Goal: Information Seeking & Learning: Learn about a topic

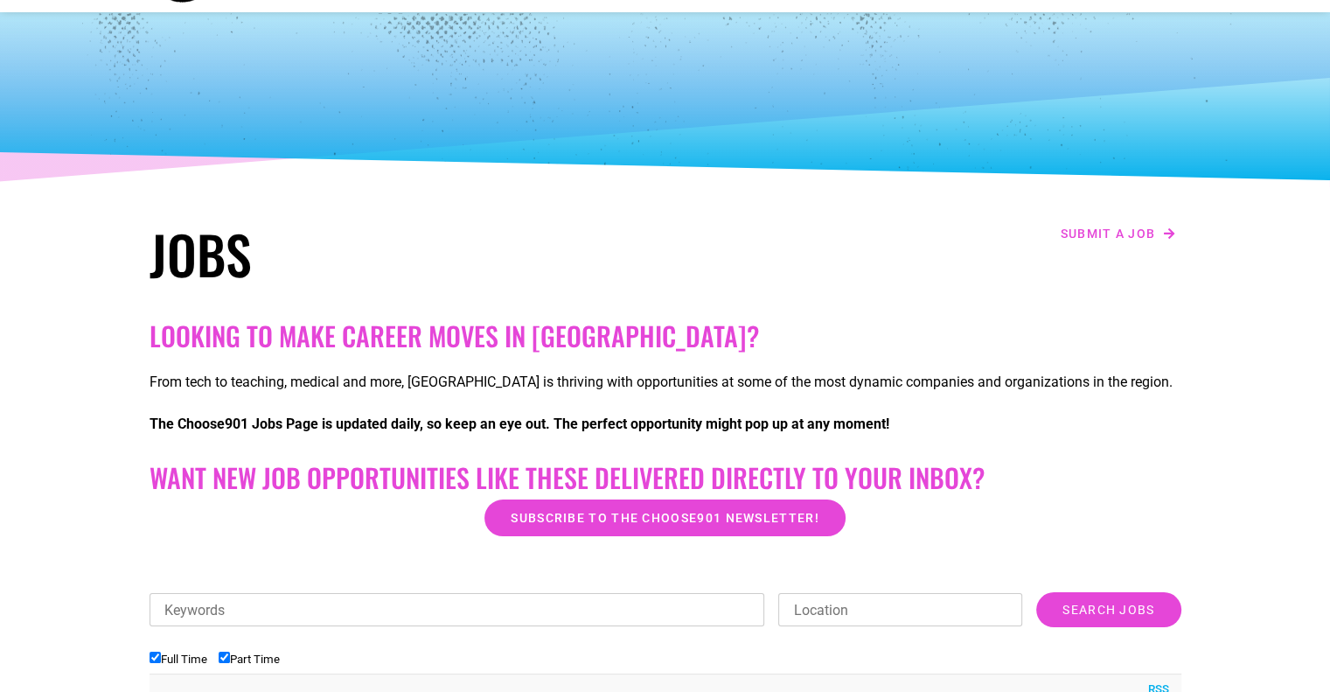
scroll to position [262, 0]
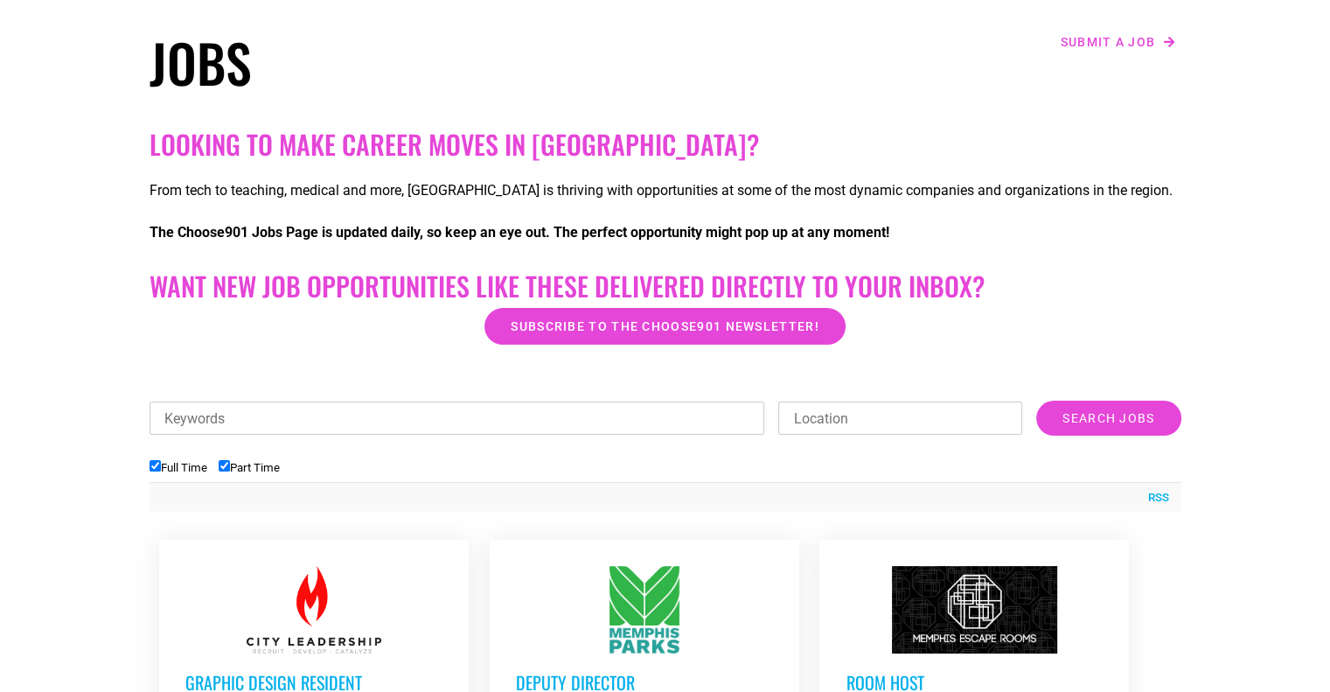
click at [290, 418] on input "Keywords" at bounding box center [458, 418] width 616 height 33
type input "janitor"
click at [903, 419] on input "Location" at bounding box center [901, 418] width 244 height 33
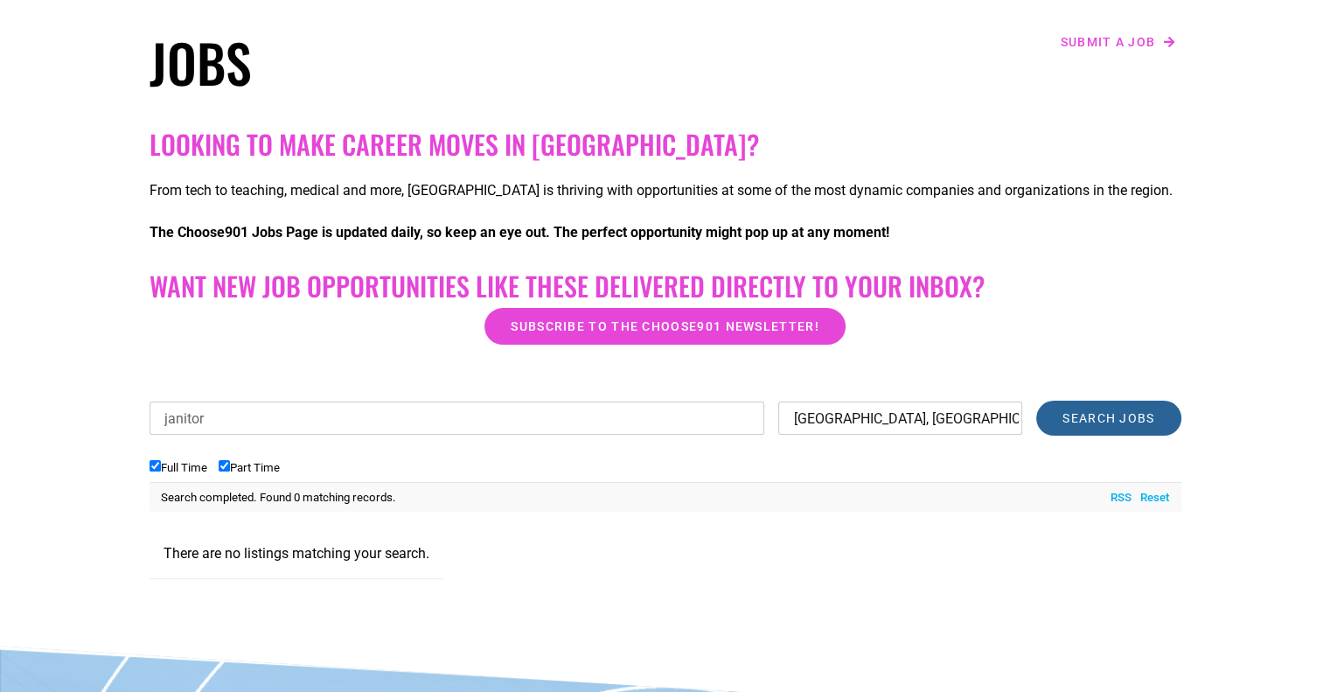
type input "[GEOGRAPHIC_DATA], [GEOGRAPHIC_DATA]"
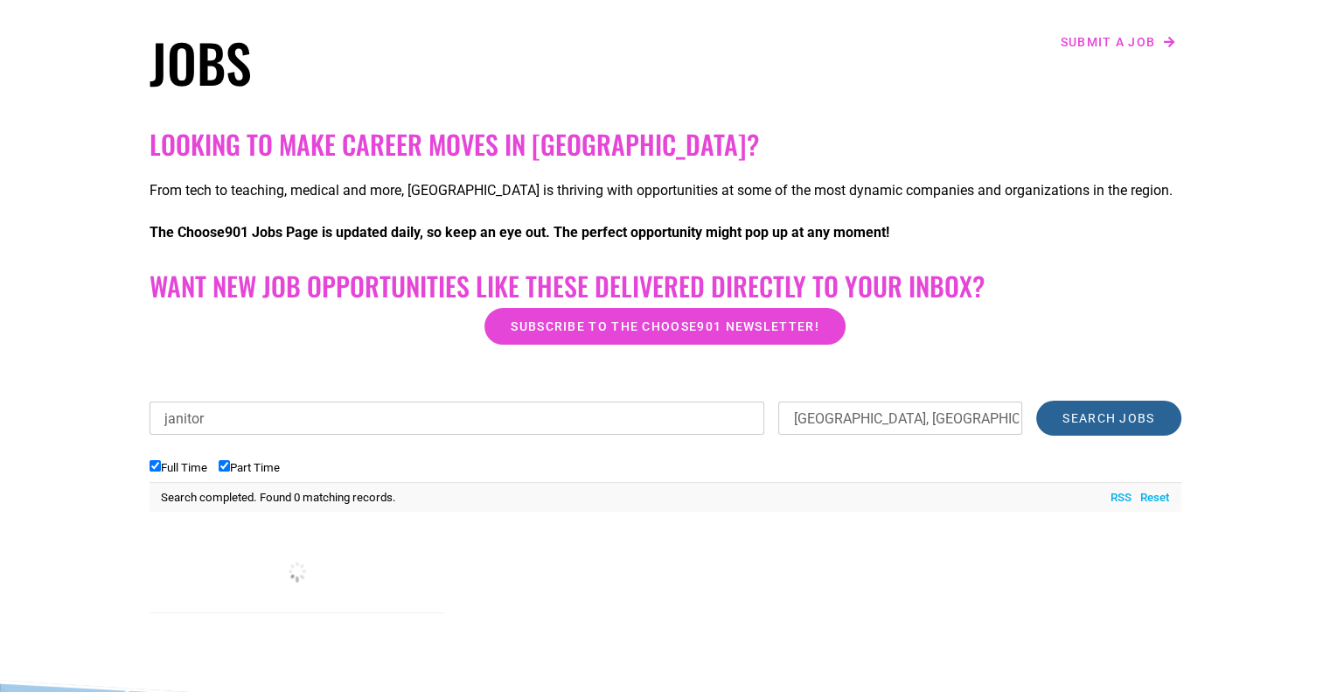
click at [1106, 412] on input "Search Jobs" at bounding box center [1109, 418] width 144 height 35
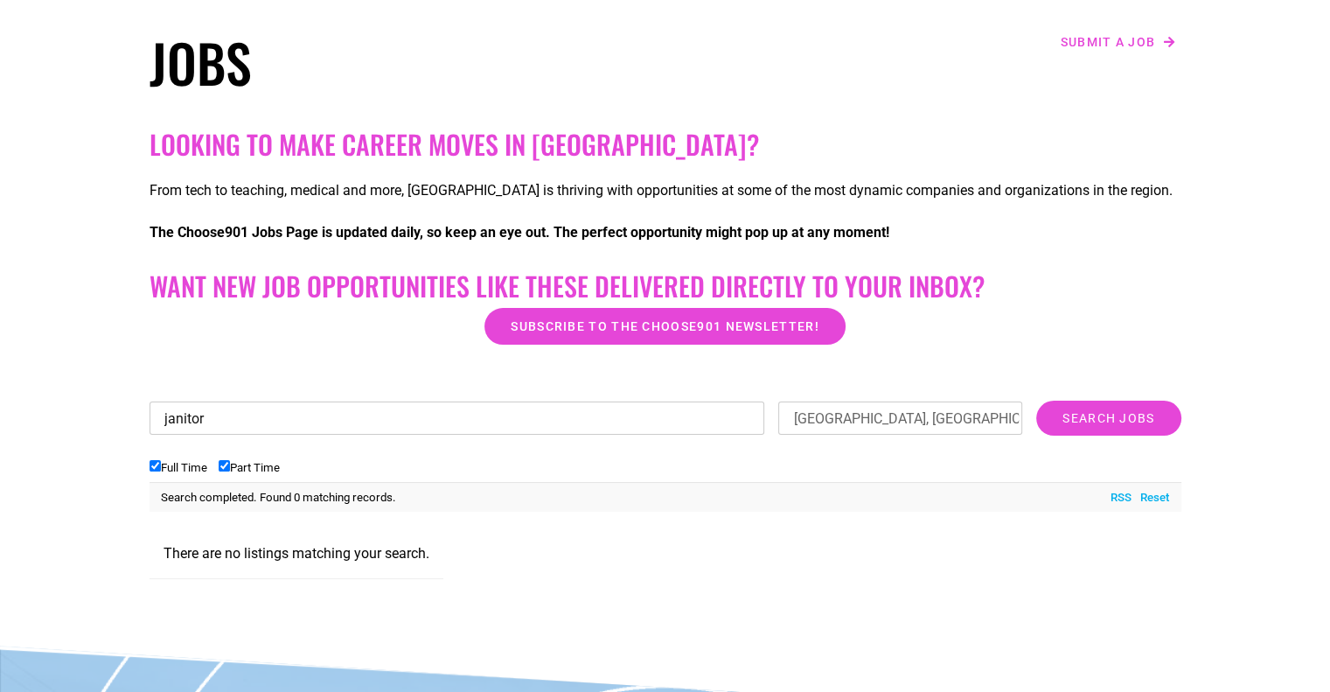
click at [253, 429] on input "janitor" at bounding box center [458, 418] width 616 height 33
type input "j"
type input "housekeeping"
click at [1037, 401] on input "Search Jobs" at bounding box center [1109, 418] width 144 height 35
